Goal: Navigation & Orientation: Understand site structure

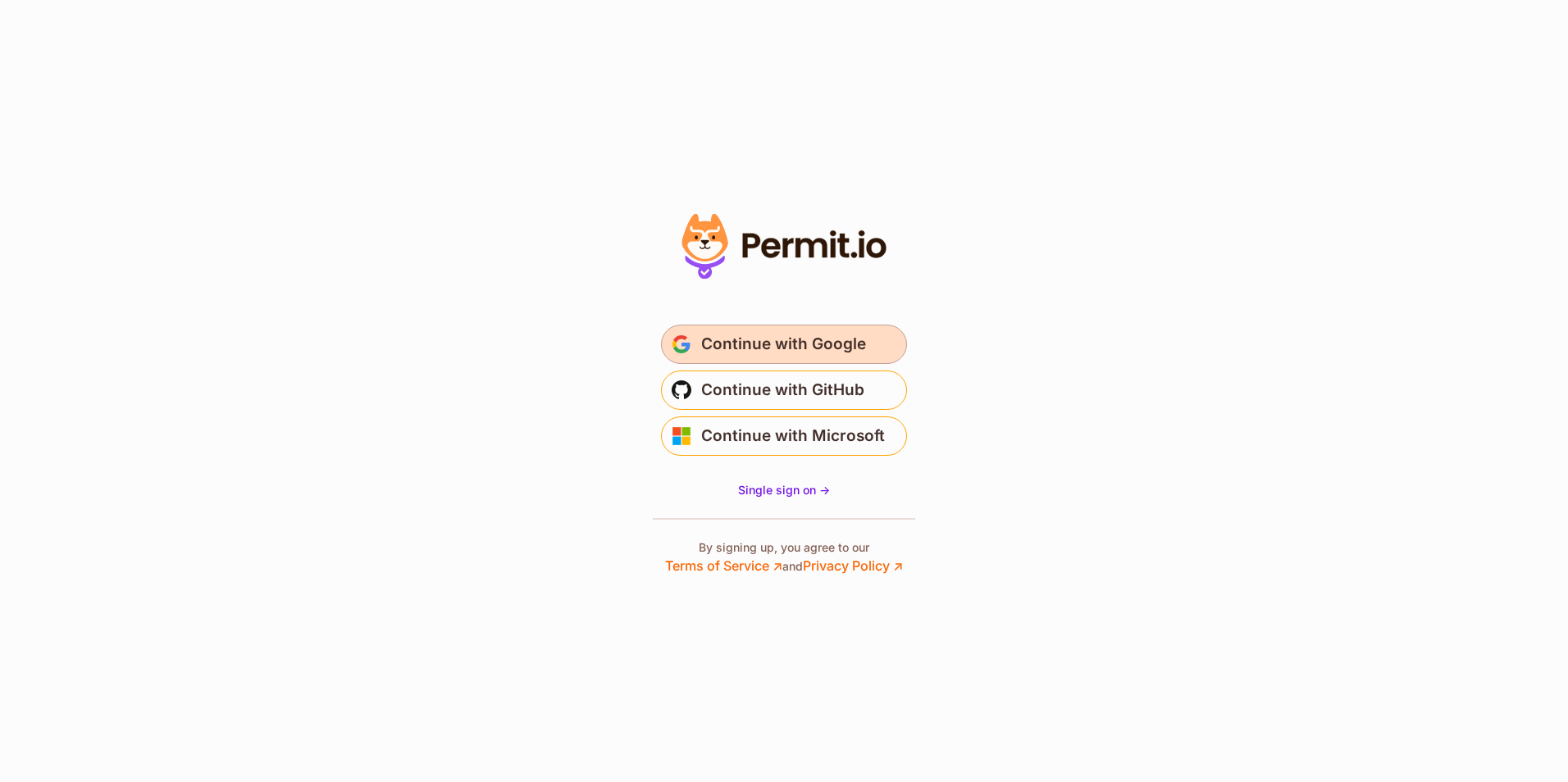
click at [802, 338] on span "Continue with Google" at bounding box center [784, 344] width 165 height 26
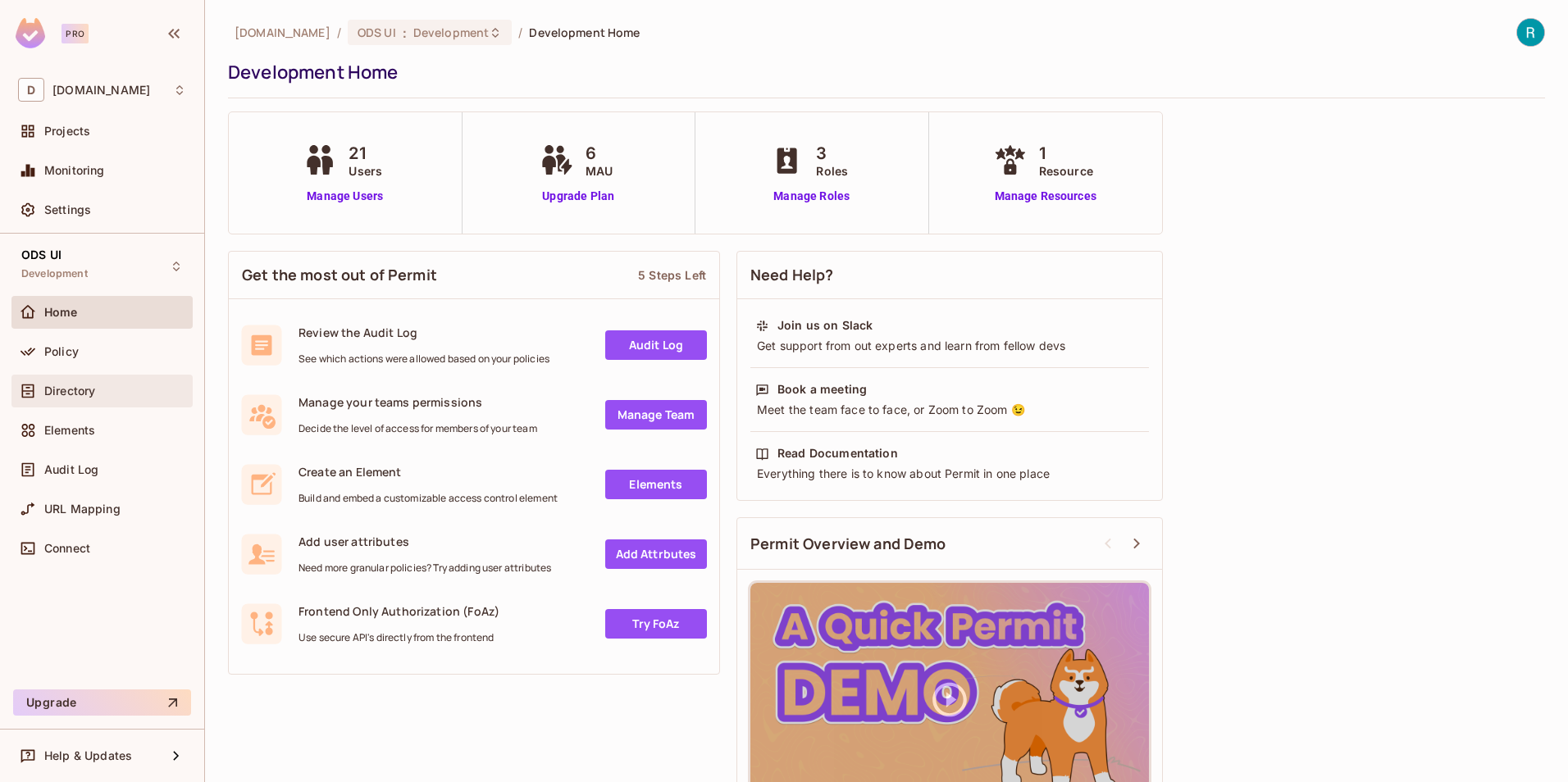
click at [68, 389] on span "Directory" at bounding box center [70, 391] width 50 height 13
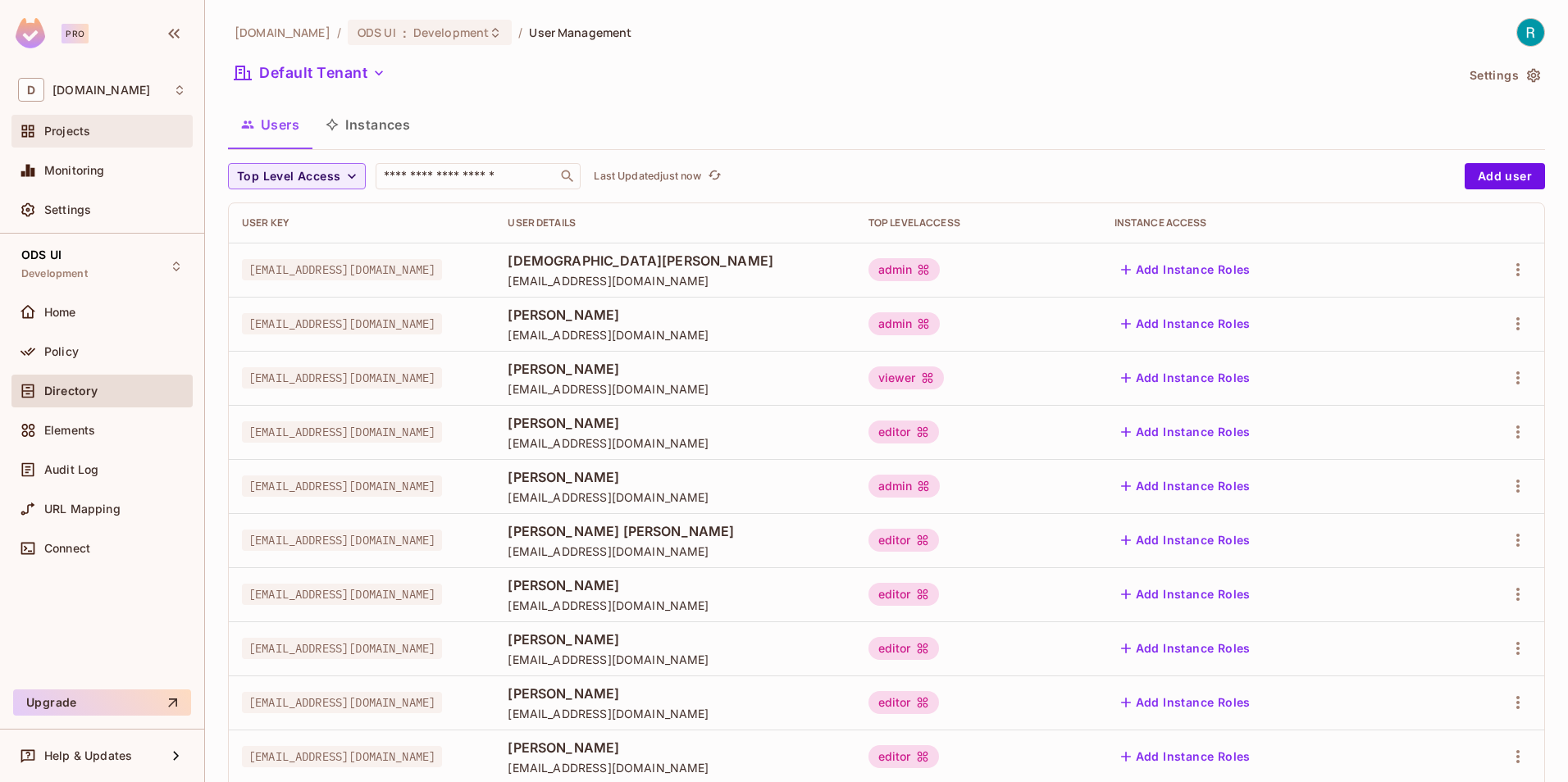
click at [68, 130] on span "Projects" at bounding box center [67, 131] width 46 height 13
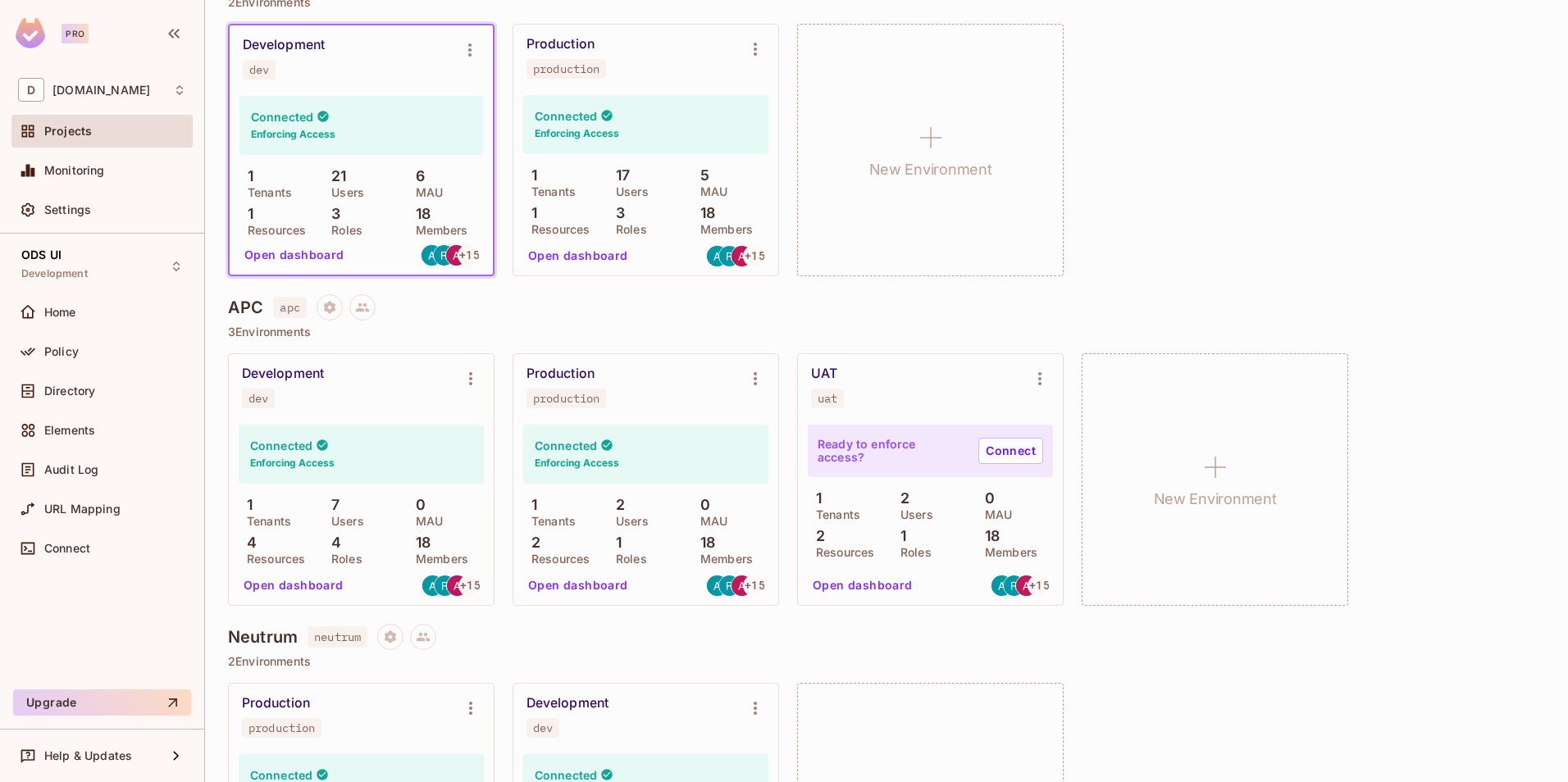
scroll to position [1285, 0]
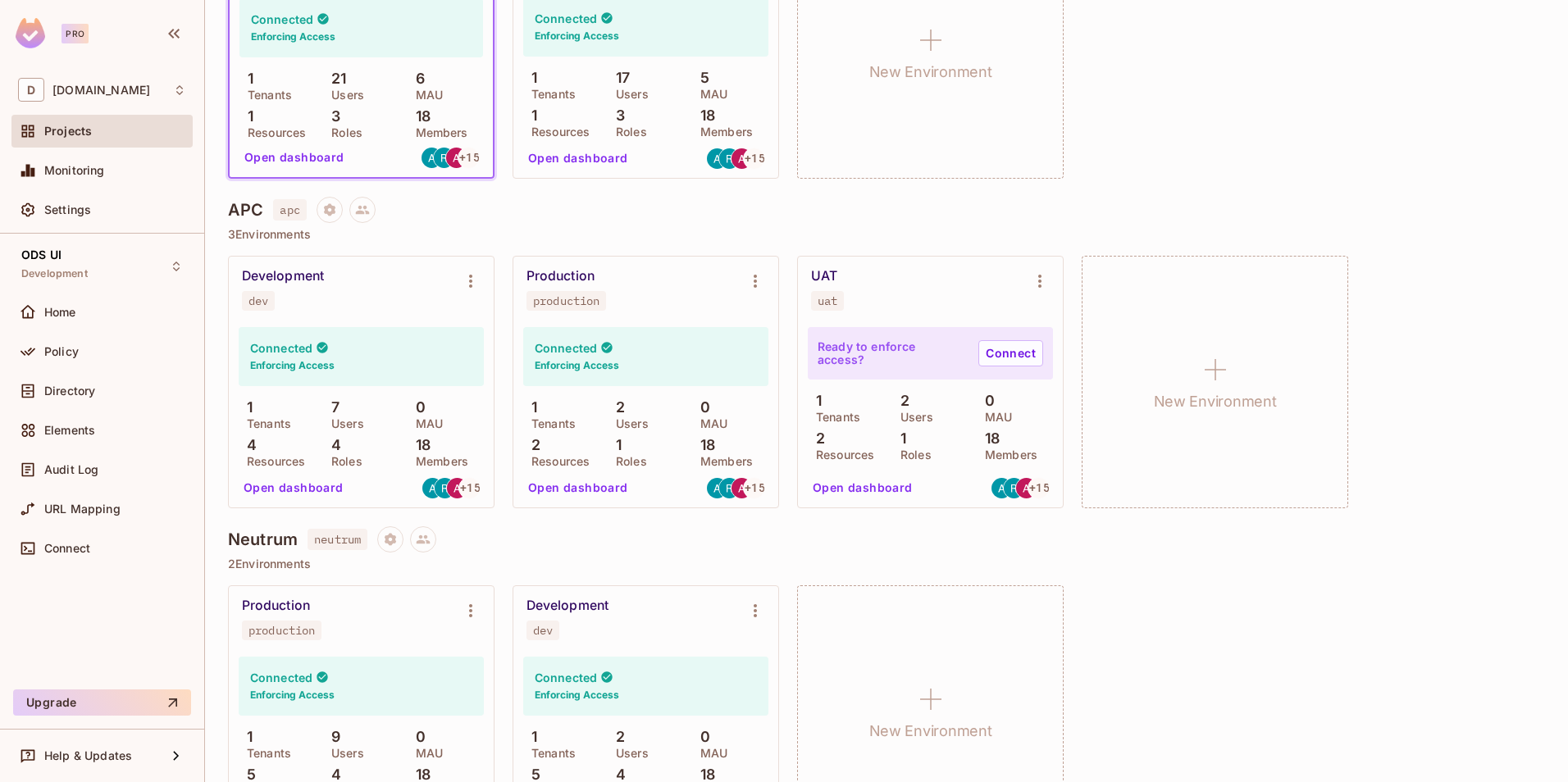
click at [293, 488] on button "Open dashboard" at bounding box center [294, 487] width 113 height 26
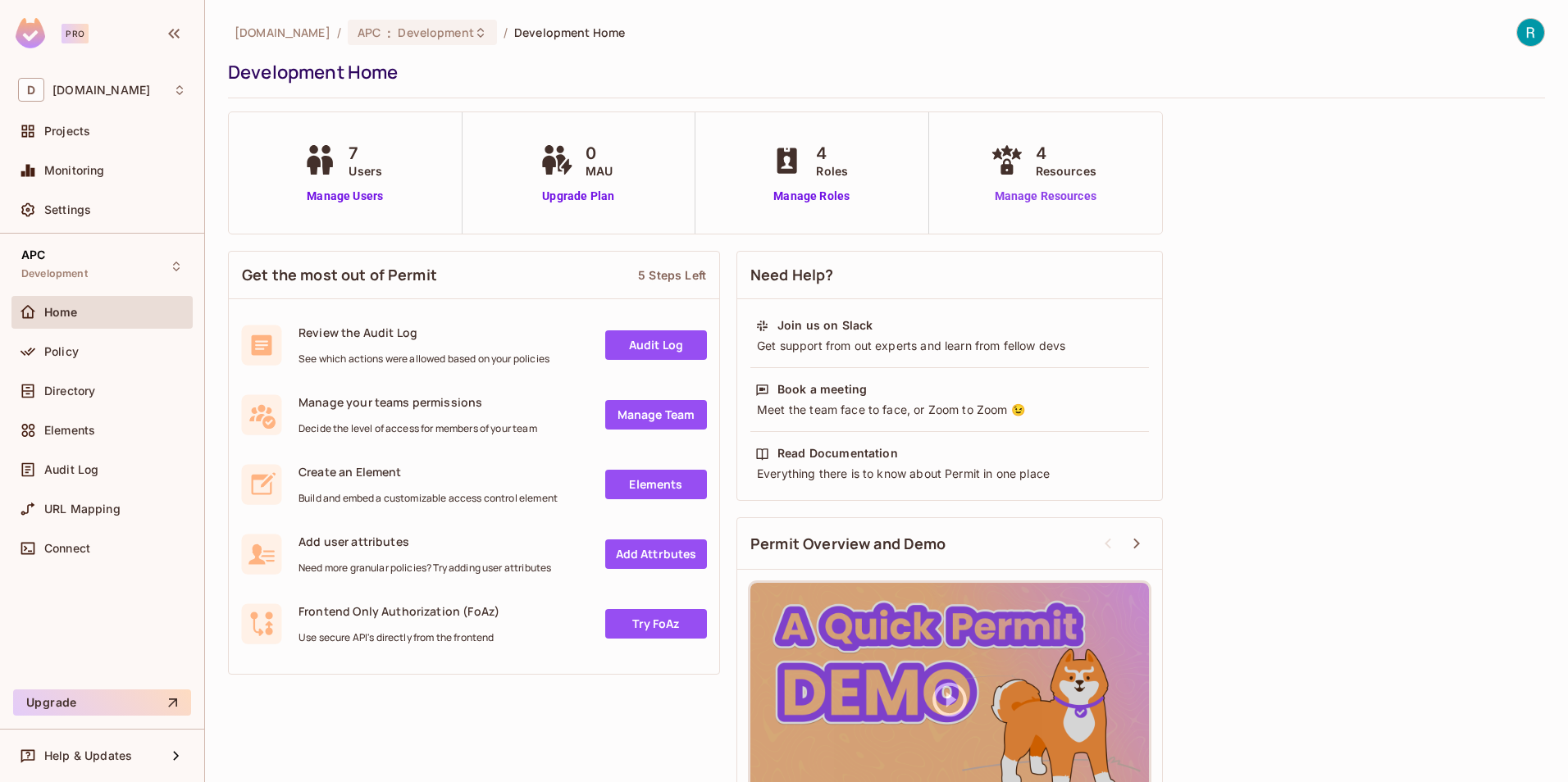
click at [1021, 201] on link "Manage Resources" at bounding box center [1045, 196] width 118 height 17
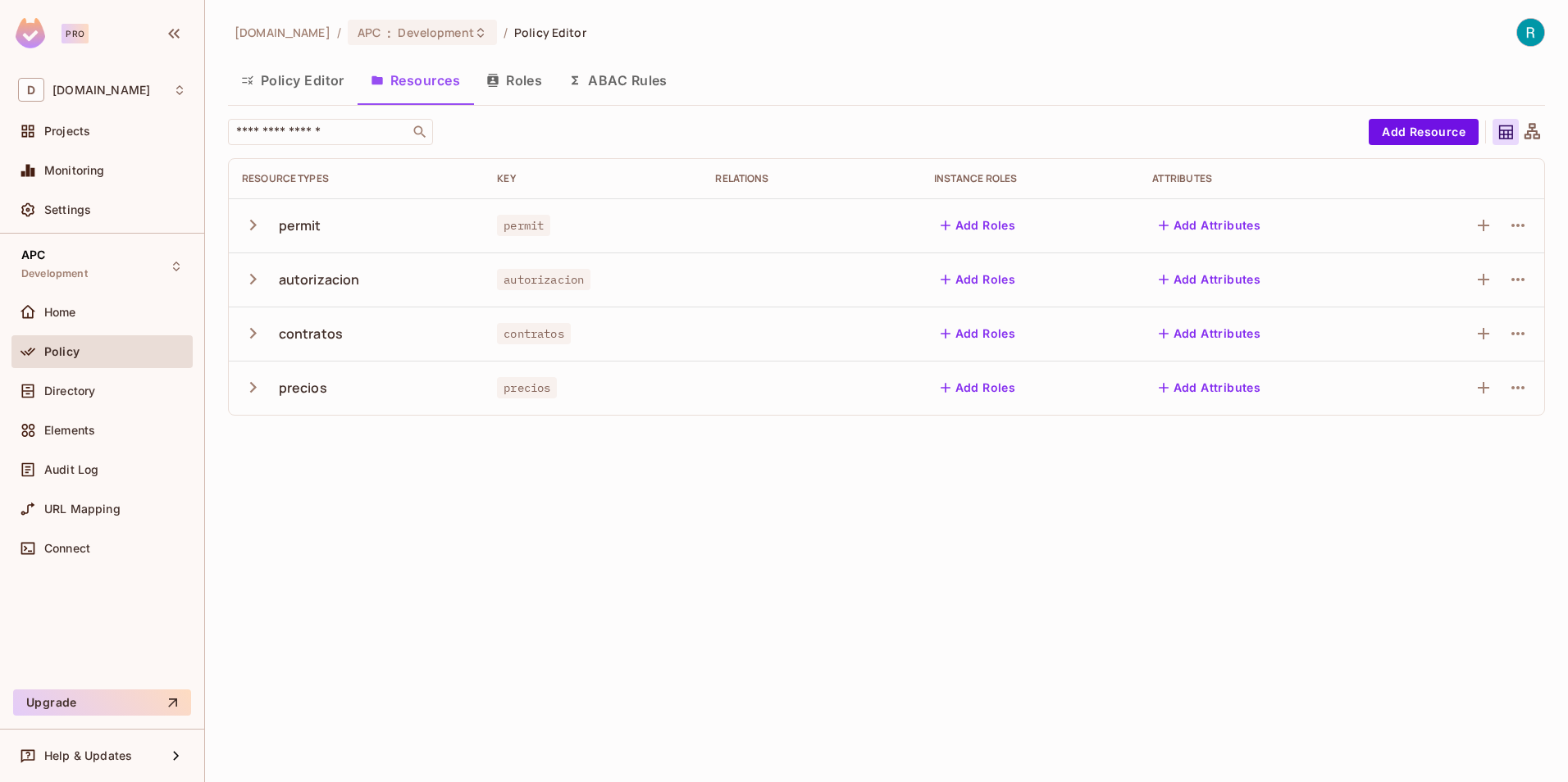
click at [322, 77] on button "Policy Editor" at bounding box center [293, 80] width 130 height 41
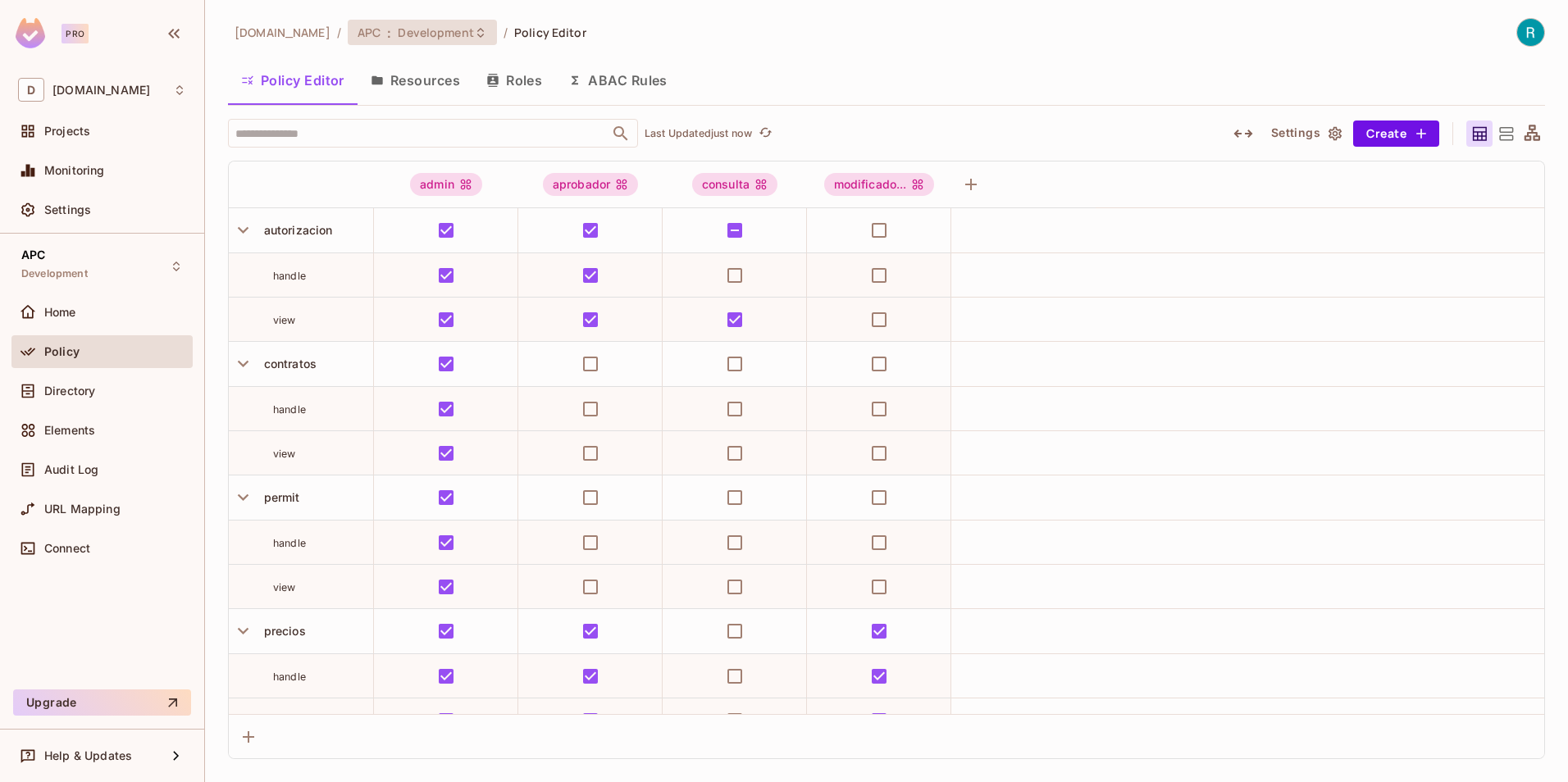
click at [401, 35] on span "Development" at bounding box center [435, 32] width 76 height 16
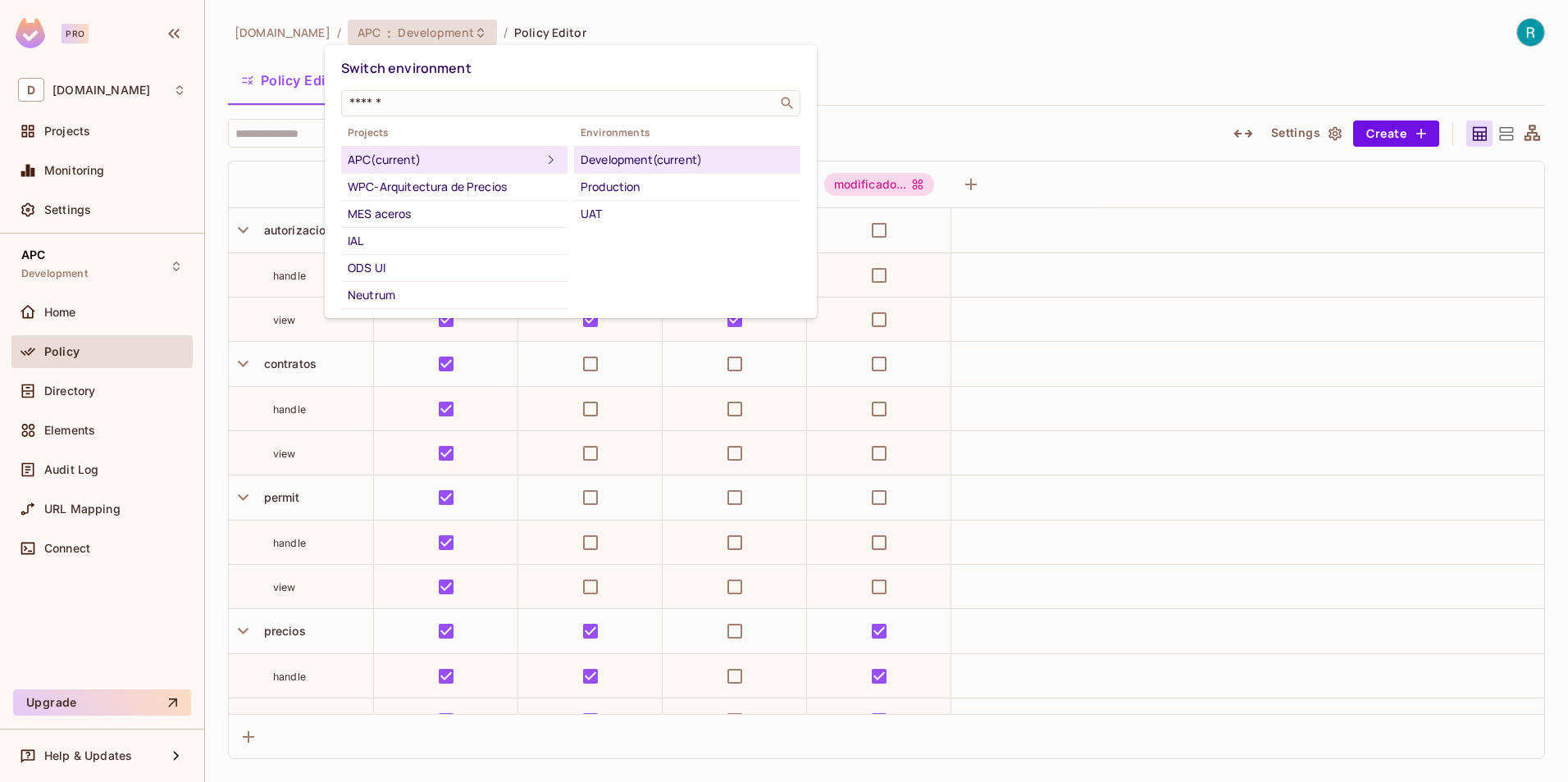
click at [694, 26] on div at bounding box center [784, 391] width 1568 height 782
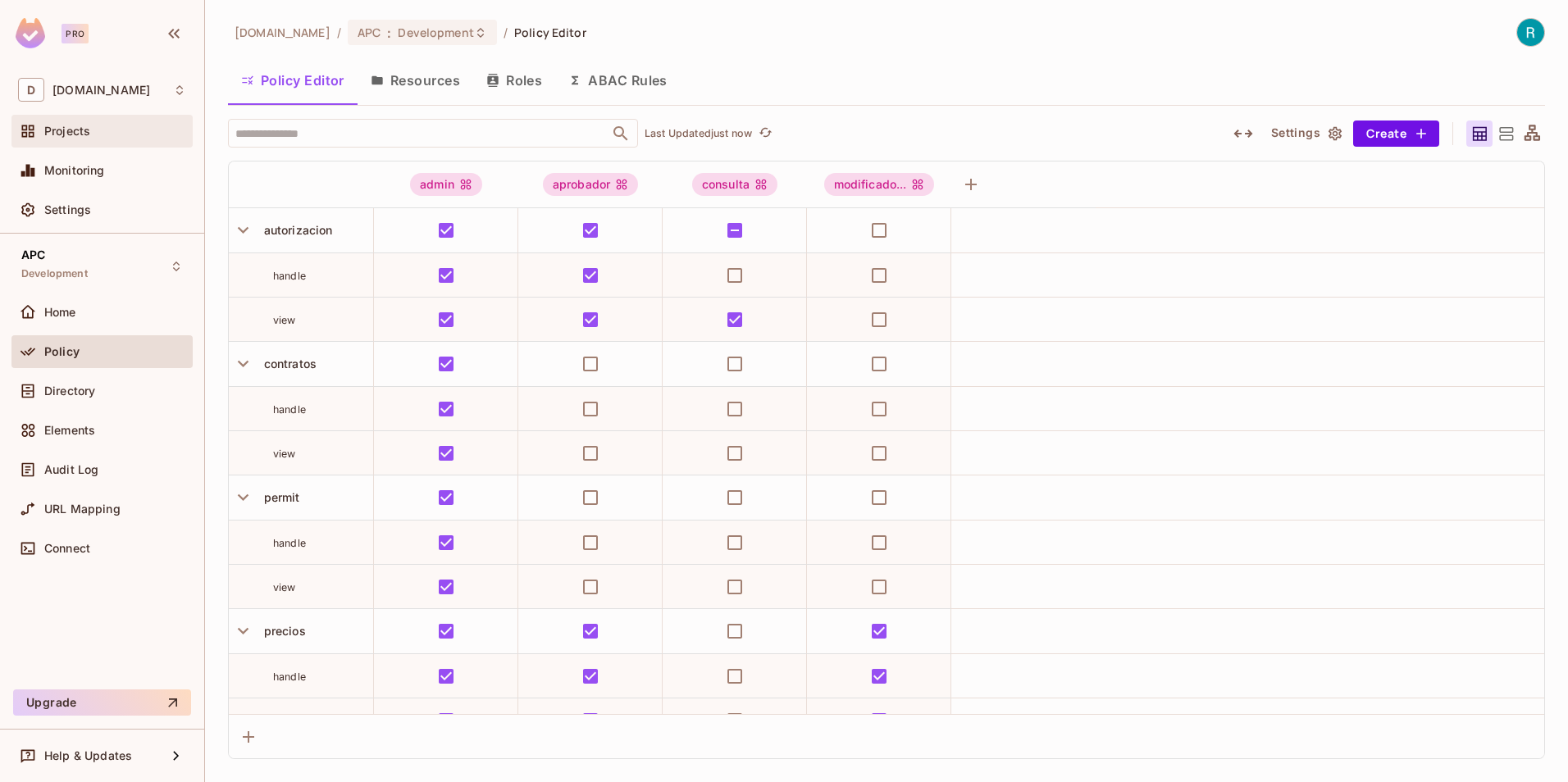
click at [90, 129] on div "Projects" at bounding box center [115, 131] width 142 height 13
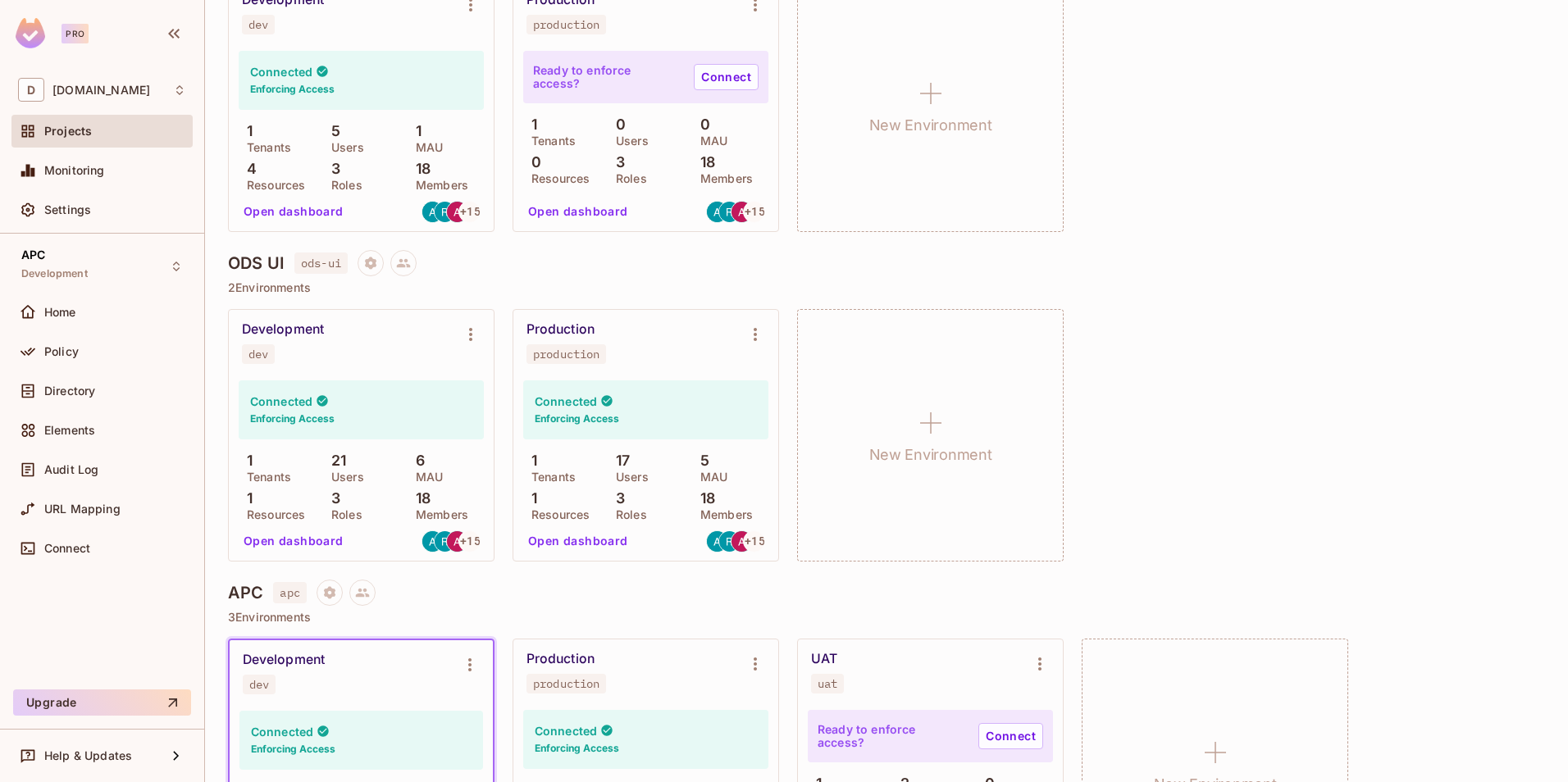
scroll to position [1230, 0]
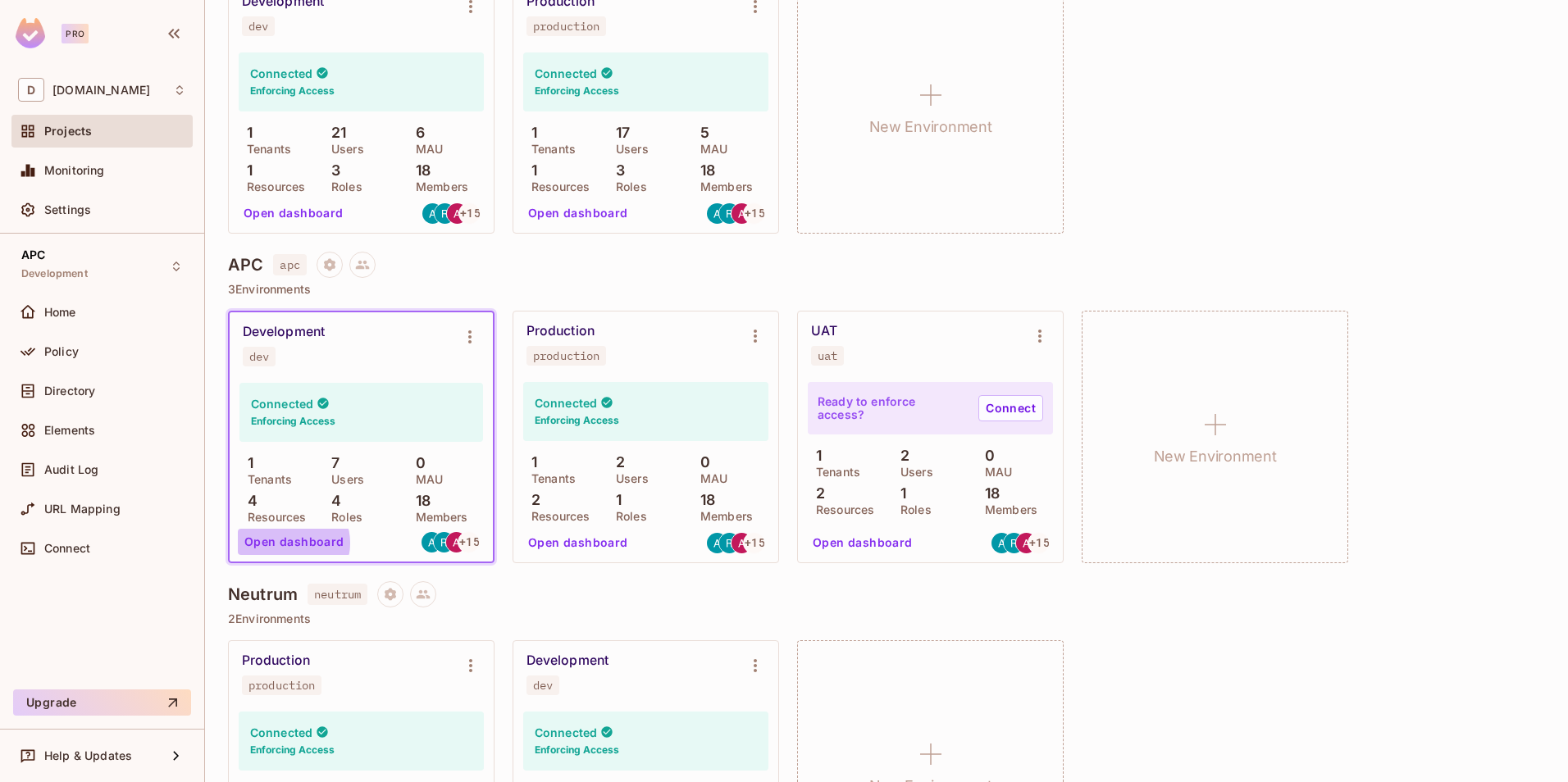
click at [293, 543] on button "Open dashboard" at bounding box center [295, 541] width 113 height 26
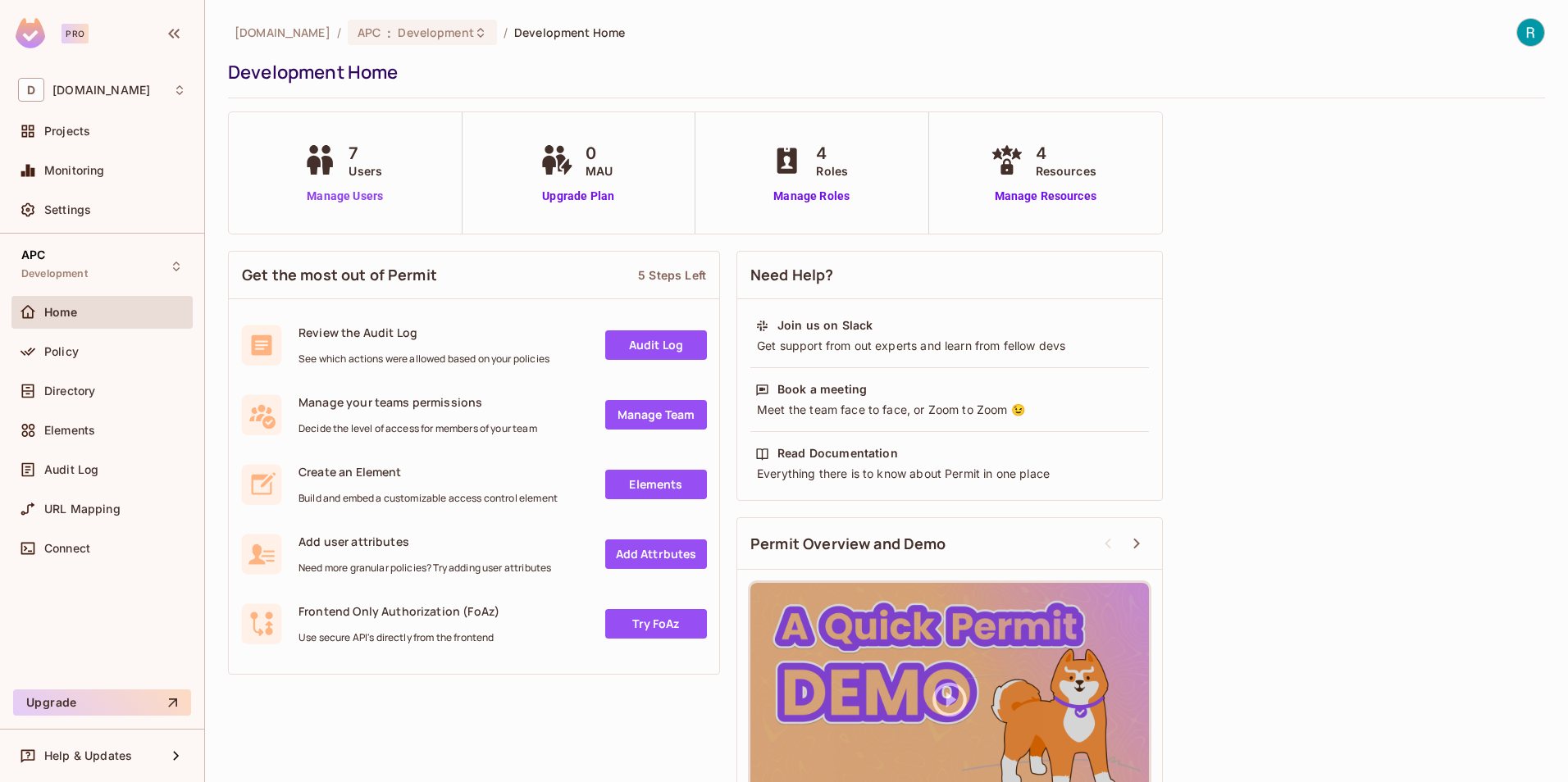
click at [346, 195] on link "Manage Users" at bounding box center [345, 196] width 91 height 17
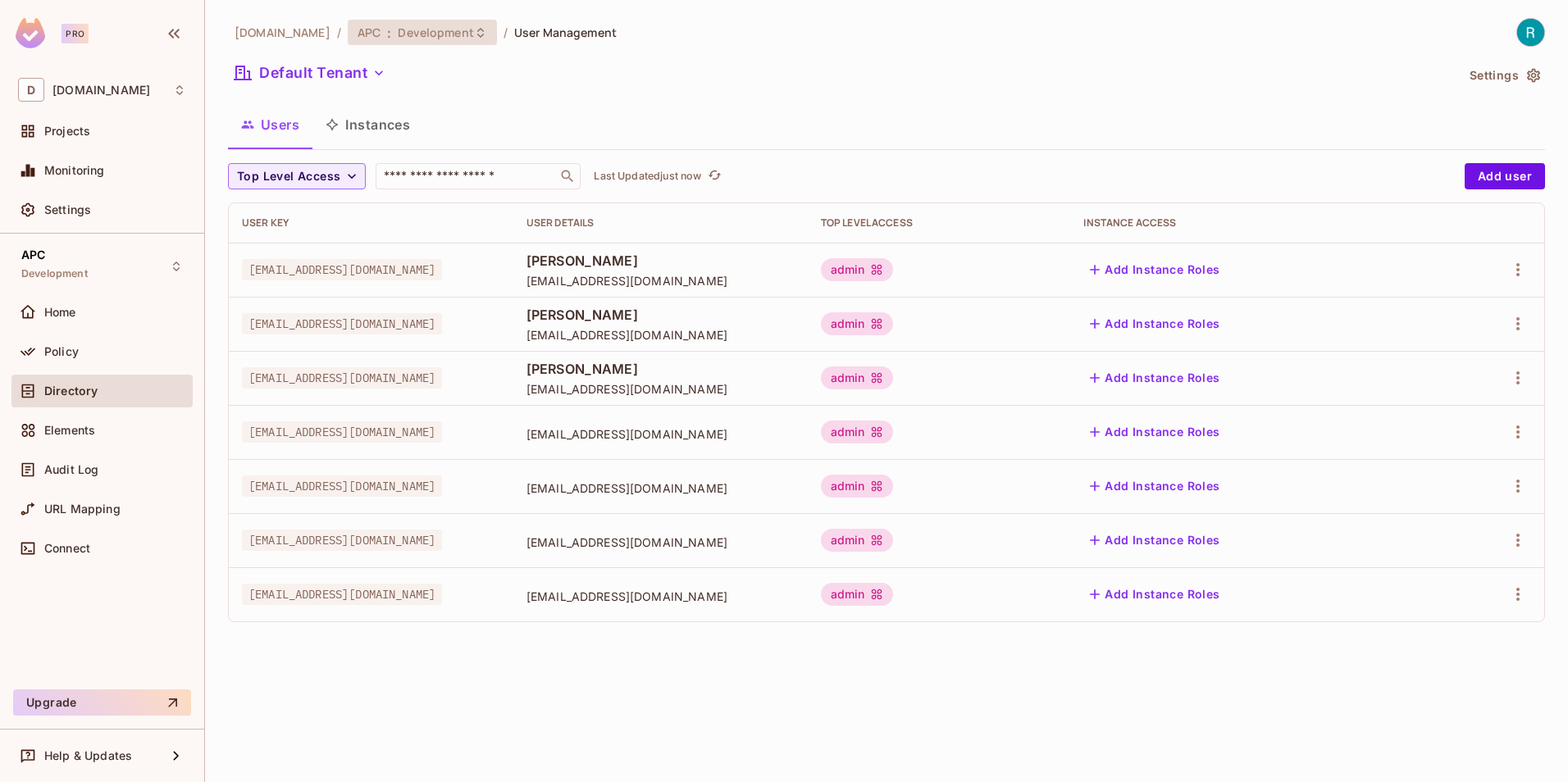
click at [474, 35] on icon at bounding box center [481, 33] width 13 height 13
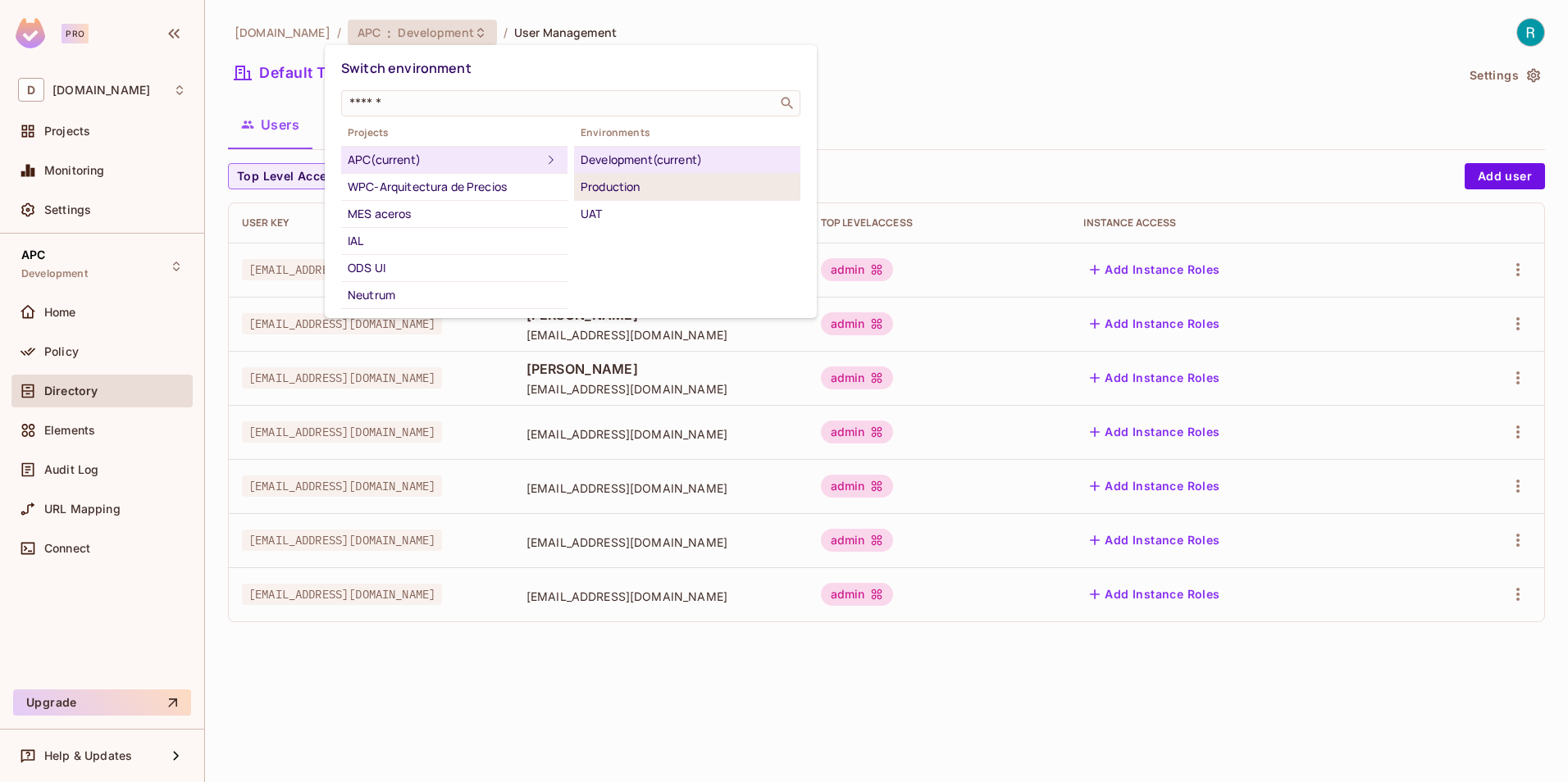
click at [630, 183] on div "Production" at bounding box center [687, 186] width 213 height 19
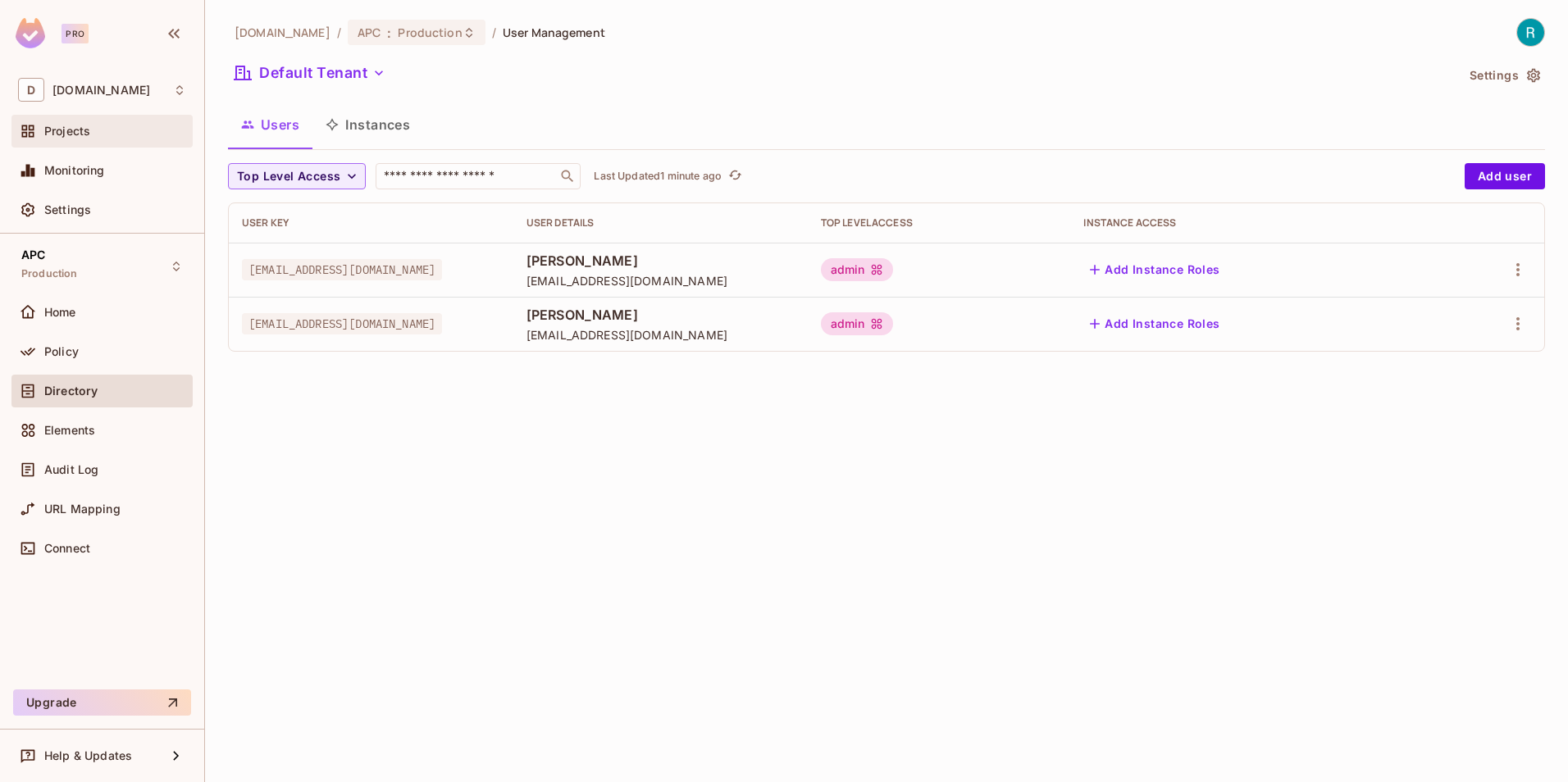
click at [71, 130] on span "Projects" at bounding box center [67, 131] width 46 height 13
